Goal: Information Seeking & Learning: Learn about a topic

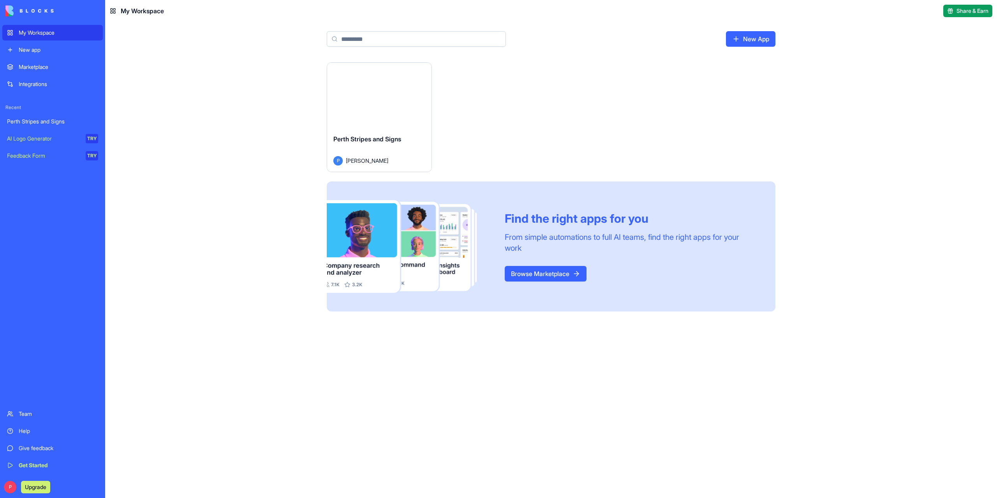
click at [379, 95] on button "Launch" at bounding box center [379, 96] width 58 height 16
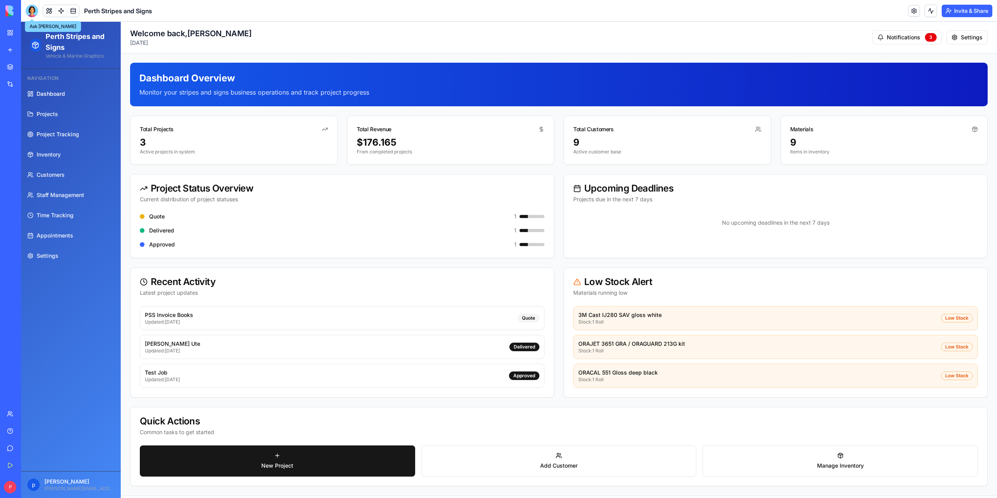
drag, startPoint x: 30, startPoint y: 11, endPoint x: 30, endPoint y: 19, distance: 8.2
click at [30, 11] on div at bounding box center [32, 11] width 12 height 12
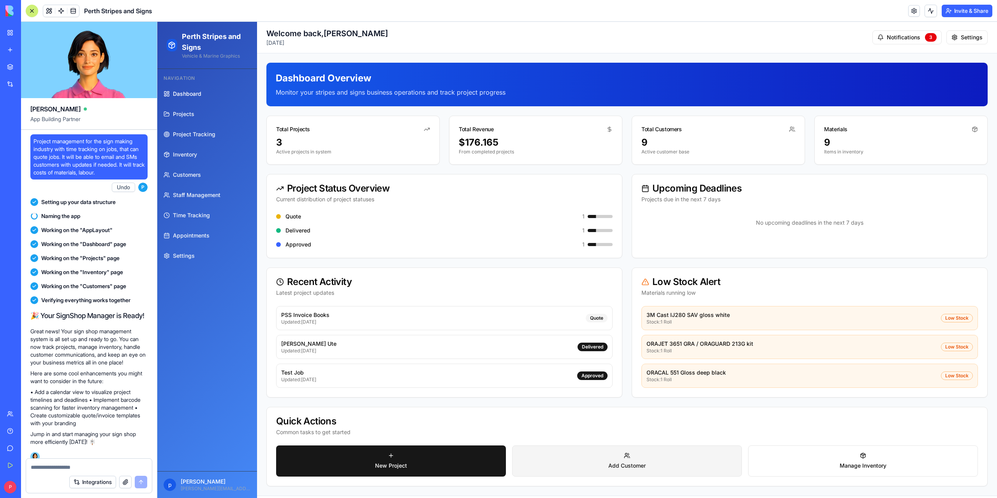
scroll to position [99908, 0]
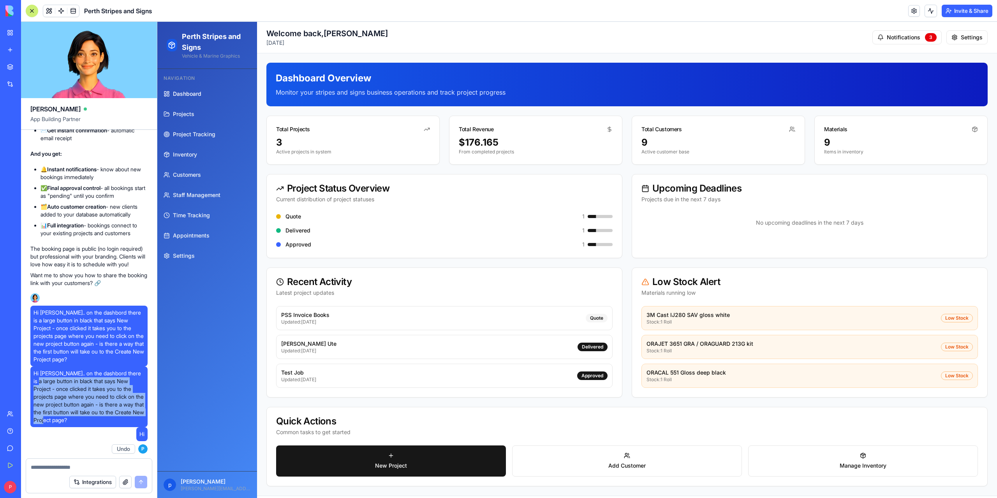
drag, startPoint x: 41, startPoint y: 399, endPoint x: 70, endPoint y: 392, distance: 29.9
